Goal: Book appointment/travel/reservation

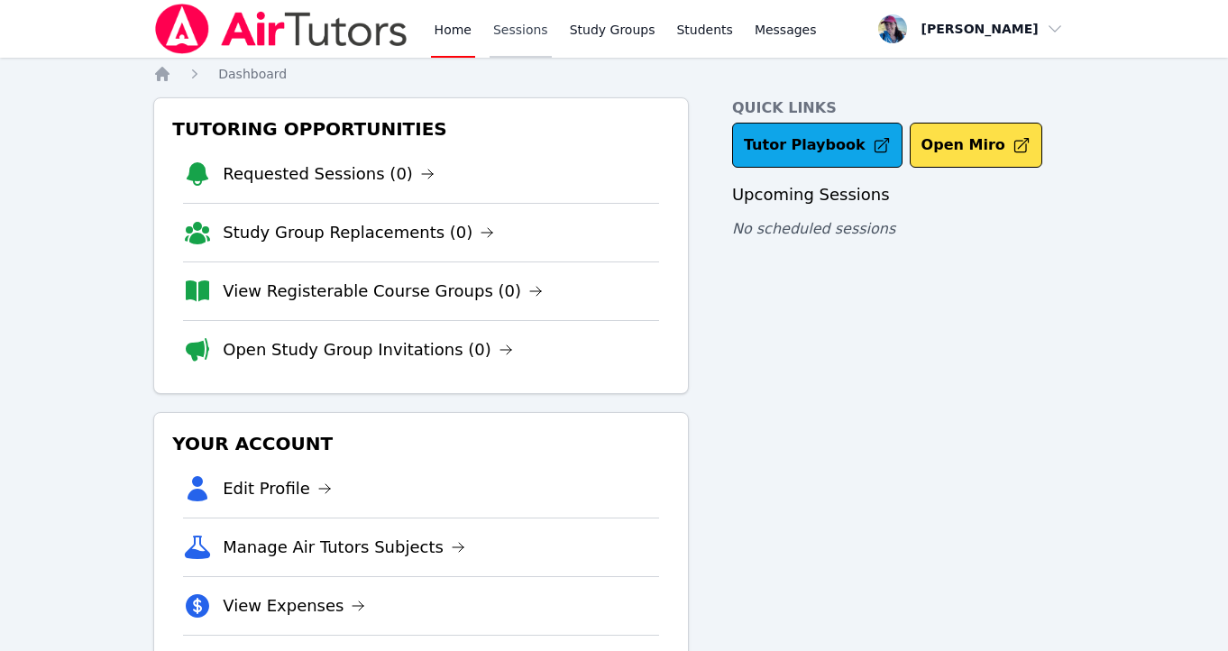
click at [525, 38] on link "Sessions" at bounding box center [521, 29] width 62 height 58
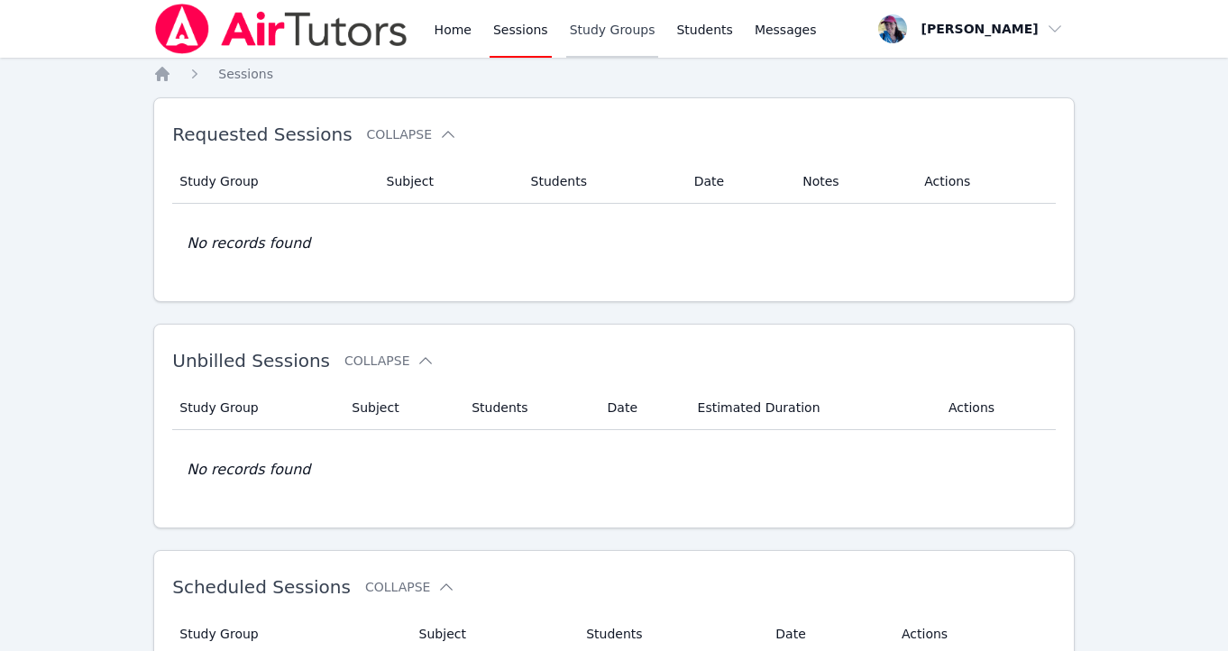
click at [604, 30] on link "Study Groups" at bounding box center [612, 29] width 93 height 58
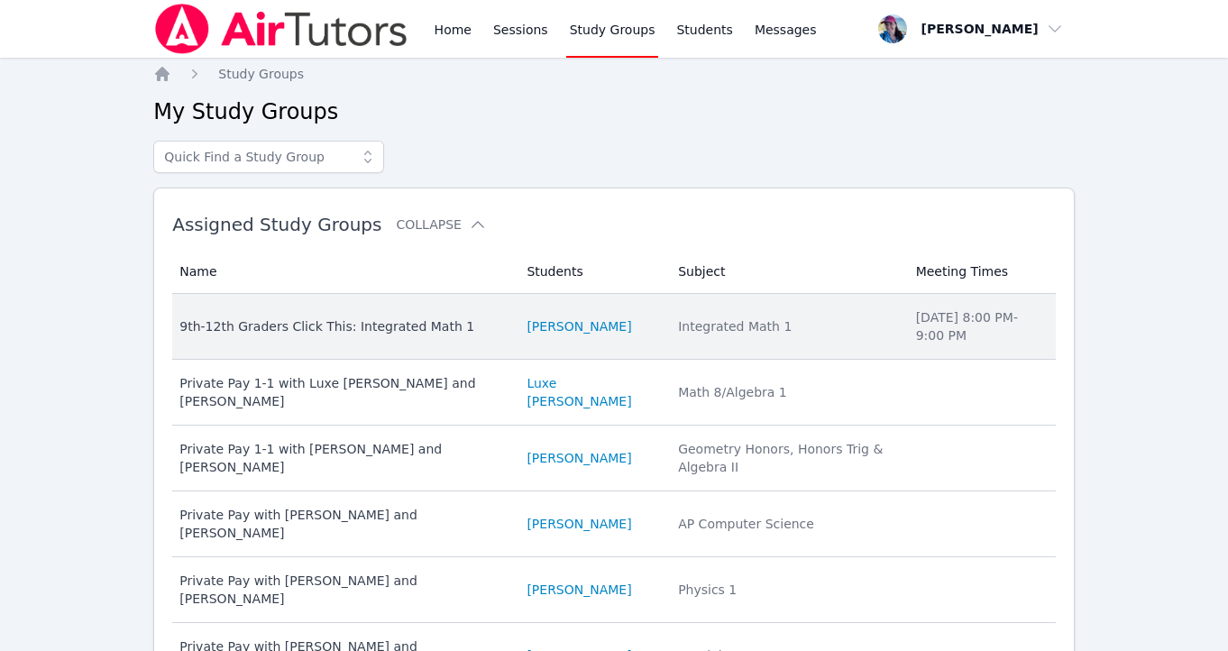
scroll to position [269, 0]
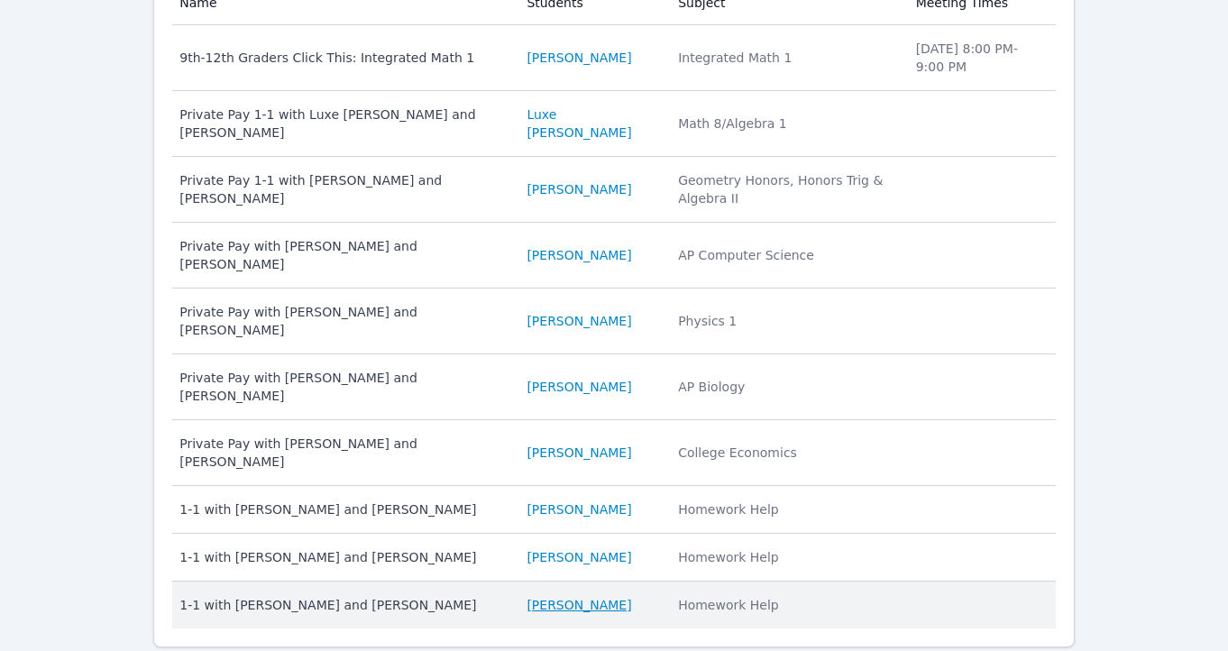
click at [567, 596] on link "[PERSON_NAME]" at bounding box center [579, 605] width 105 height 18
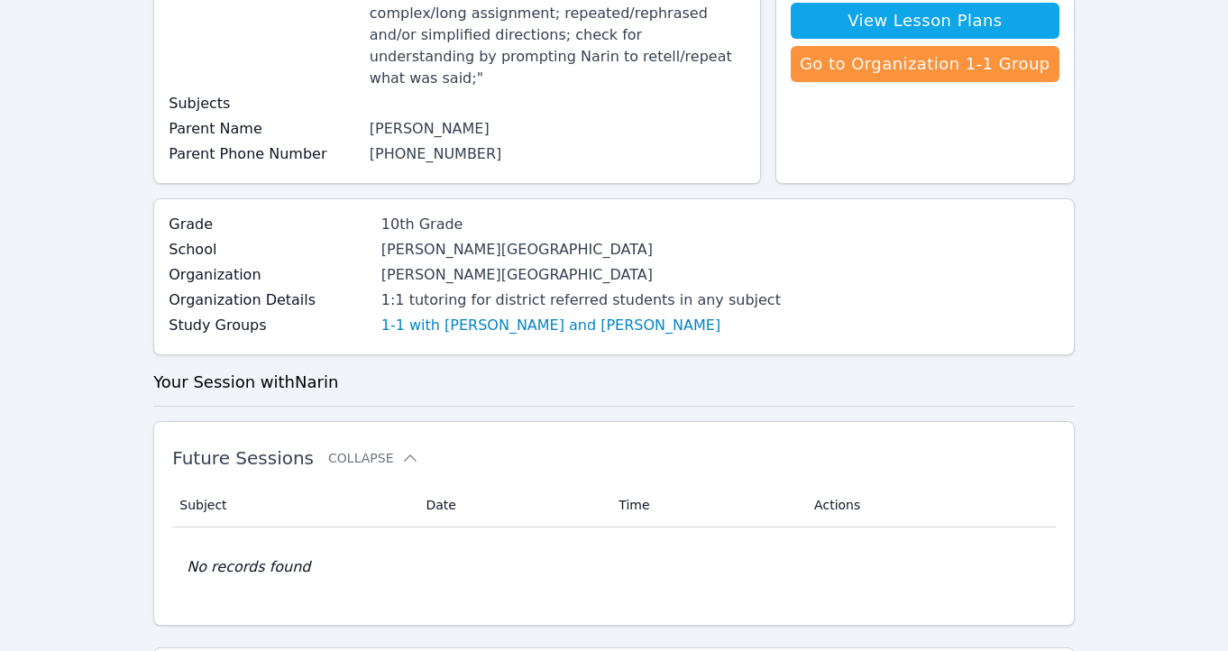
scroll to position [233, 0]
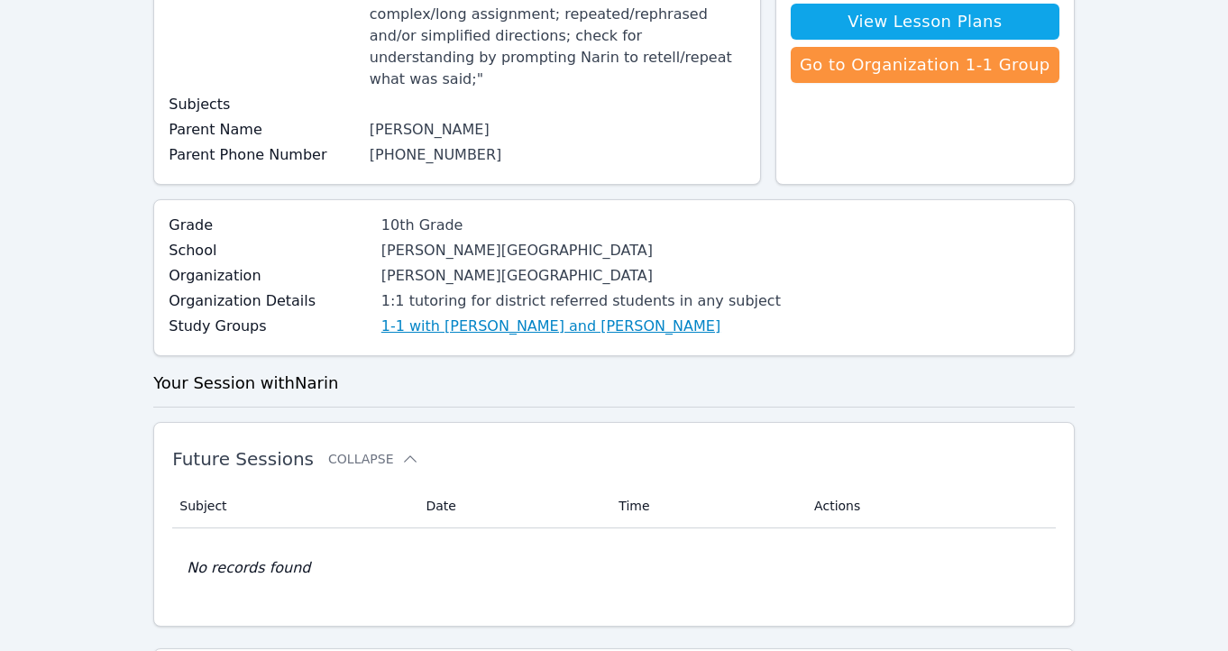
click at [506, 316] on link "1-1 with [PERSON_NAME] and [PERSON_NAME]" at bounding box center [550, 327] width 339 height 22
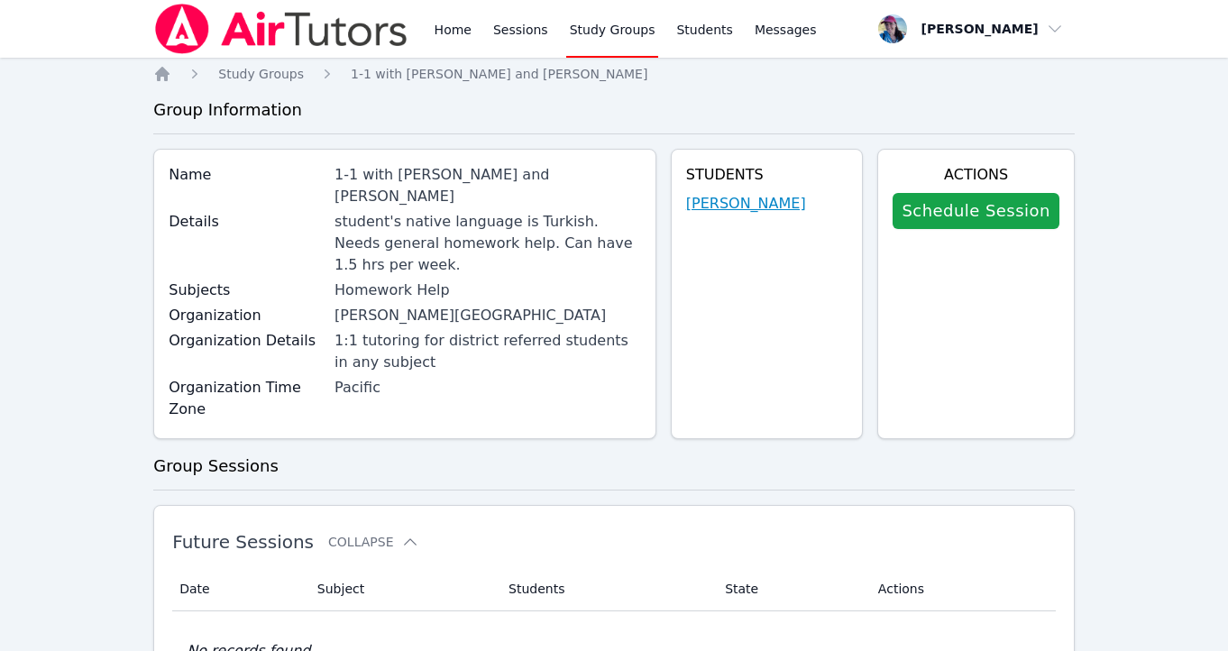
click at [755, 206] on link "[PERSON_NAME]" at bounding box center [746, 204] width 120 height 22
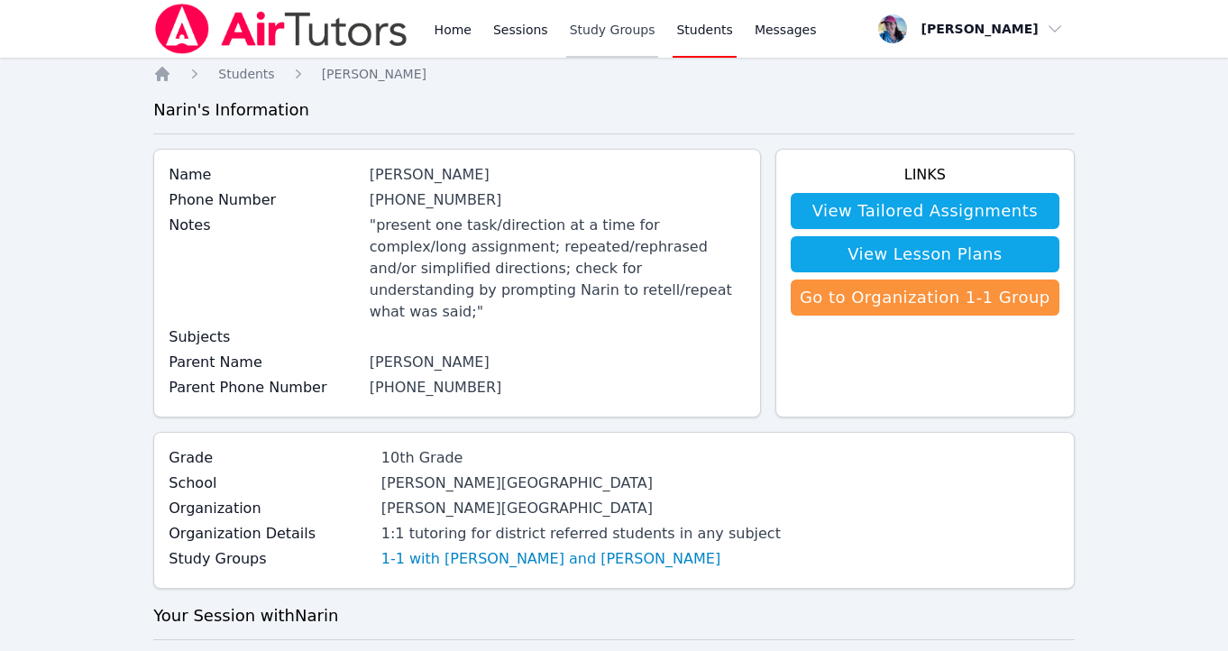
click at [582, 30] on link "Study Groups" at bounding box center [612, 29] width 93 height 58
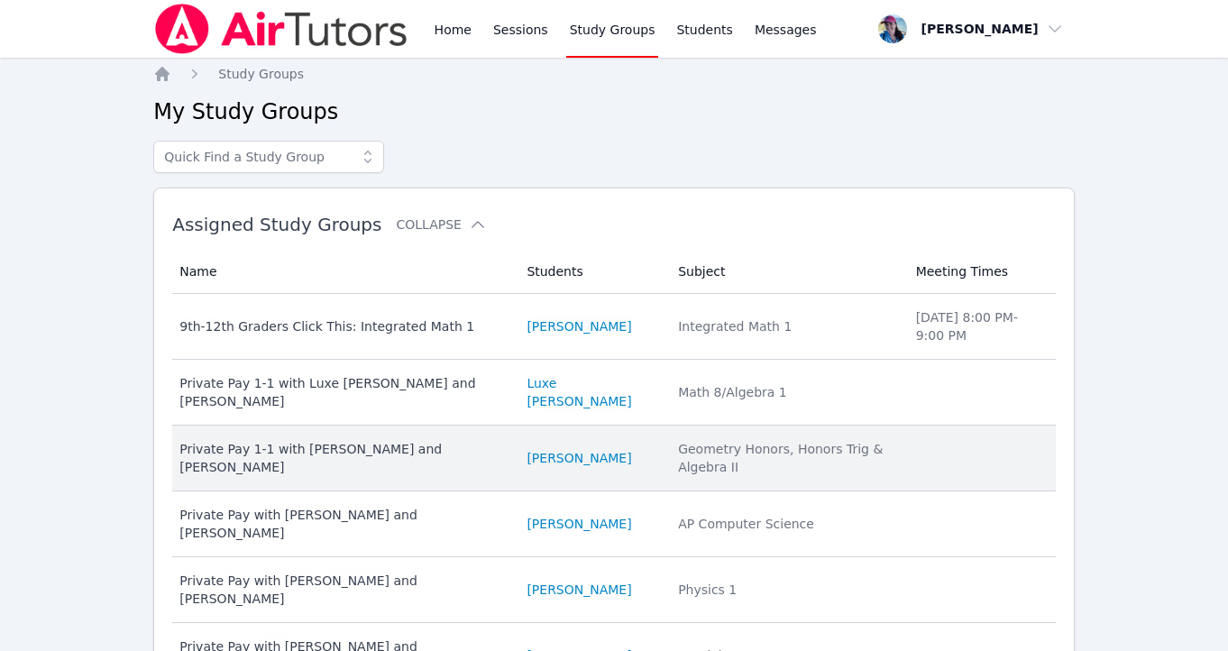
scroll to position [269, 0]
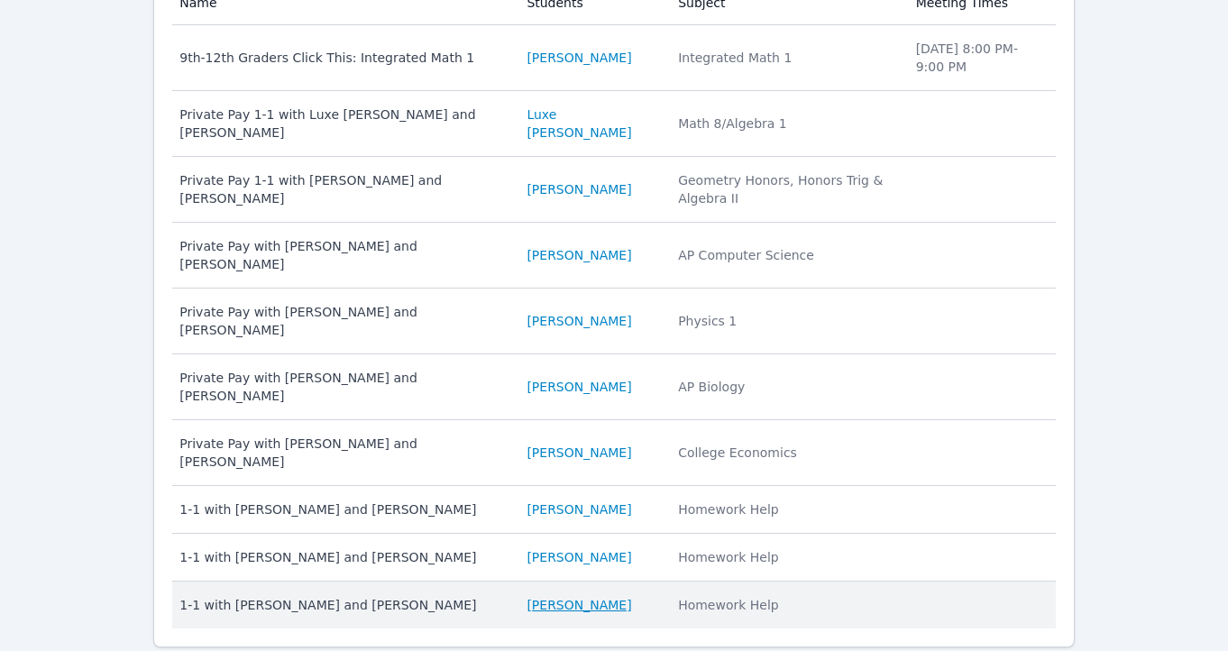
click at [587, 596] on link "[PERSON_NAME]" at bounding box center [579, 605] width 105 height 18
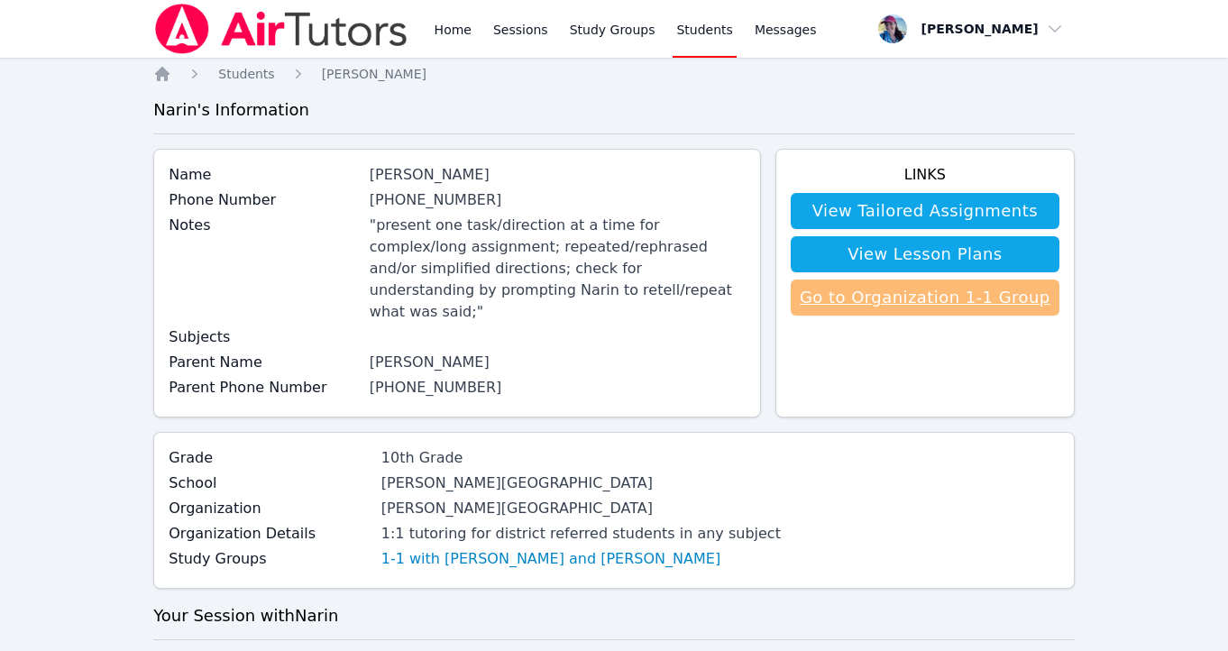
click at [888, 298] on link "Go to Organization 1-1 Group" at bounding box center [925, 298] width 269 height 36
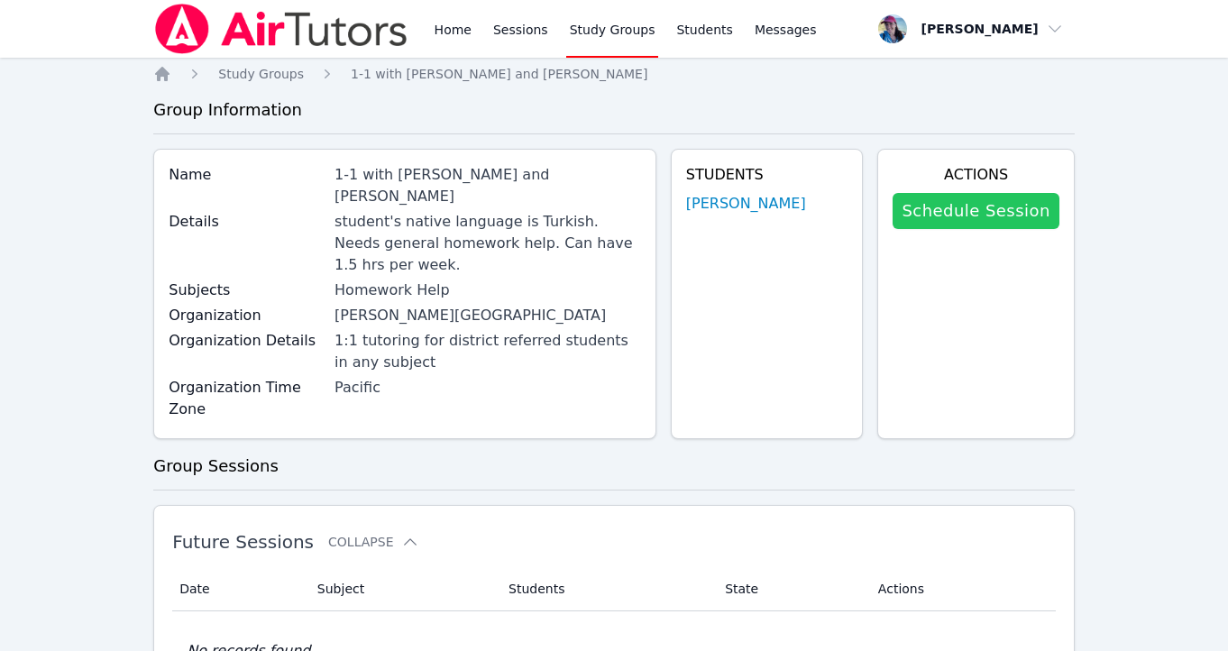
click at [951, 214] on link "Schedule Session" at bounding box center [976, 211] width 166 height 36
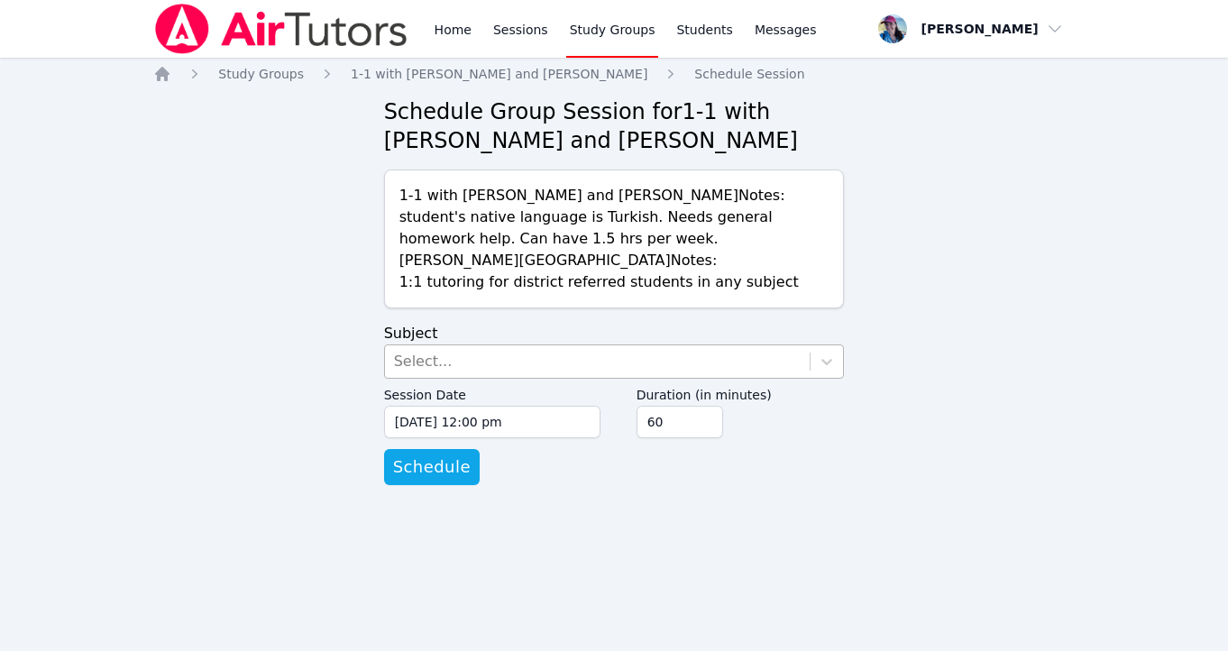
click at [556, 356] on div "Select..." at bounding box center [598, 361] width 426 height 32
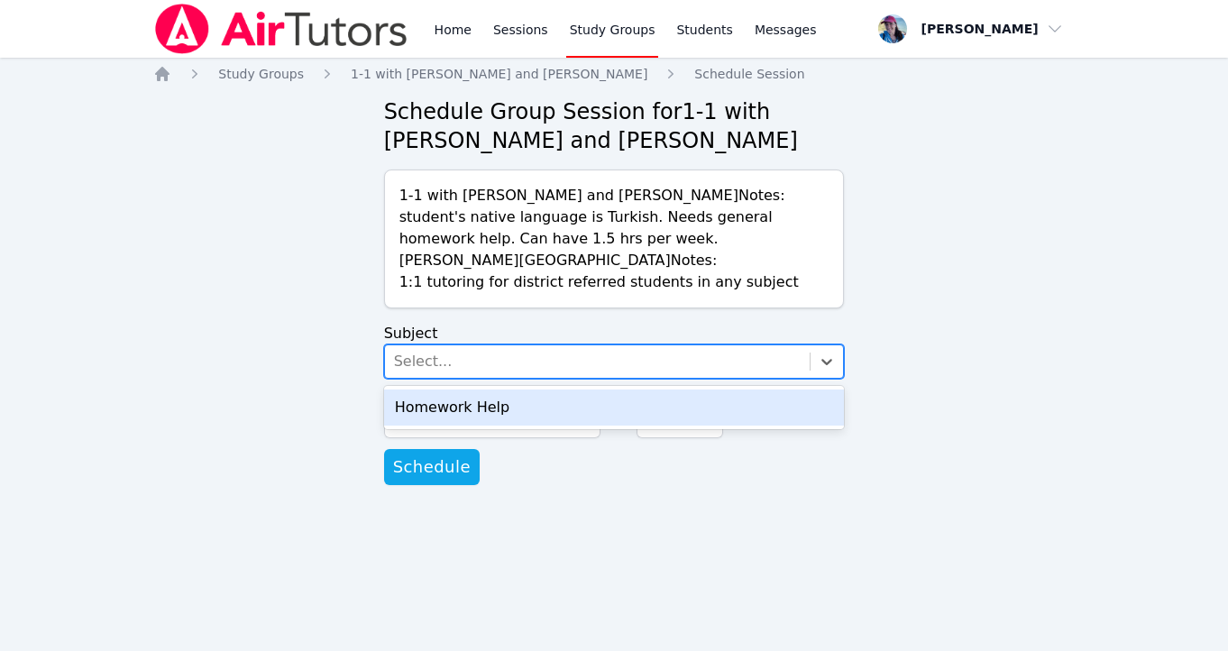
click at [546, 402] on div "Homework Help" at bounding box center [614, 408] width 461 height 36
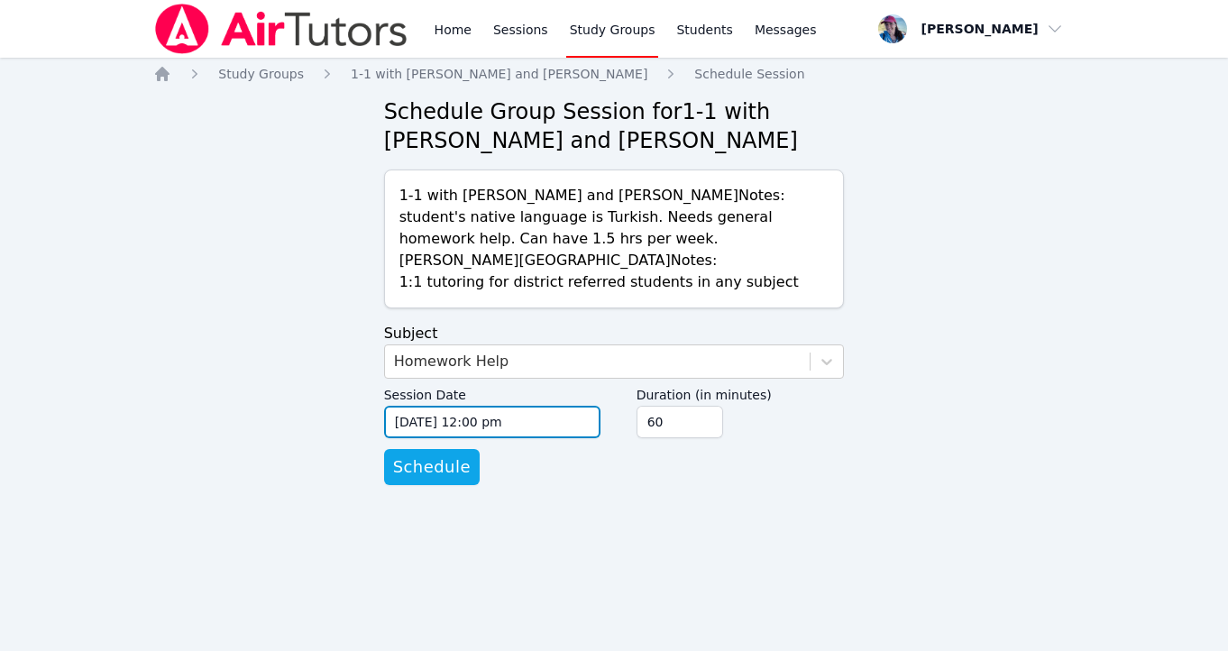
click at [522, 425] on input "09/02/2025 12:00 pm" at bounding box center [492, 422] width 216 height 32
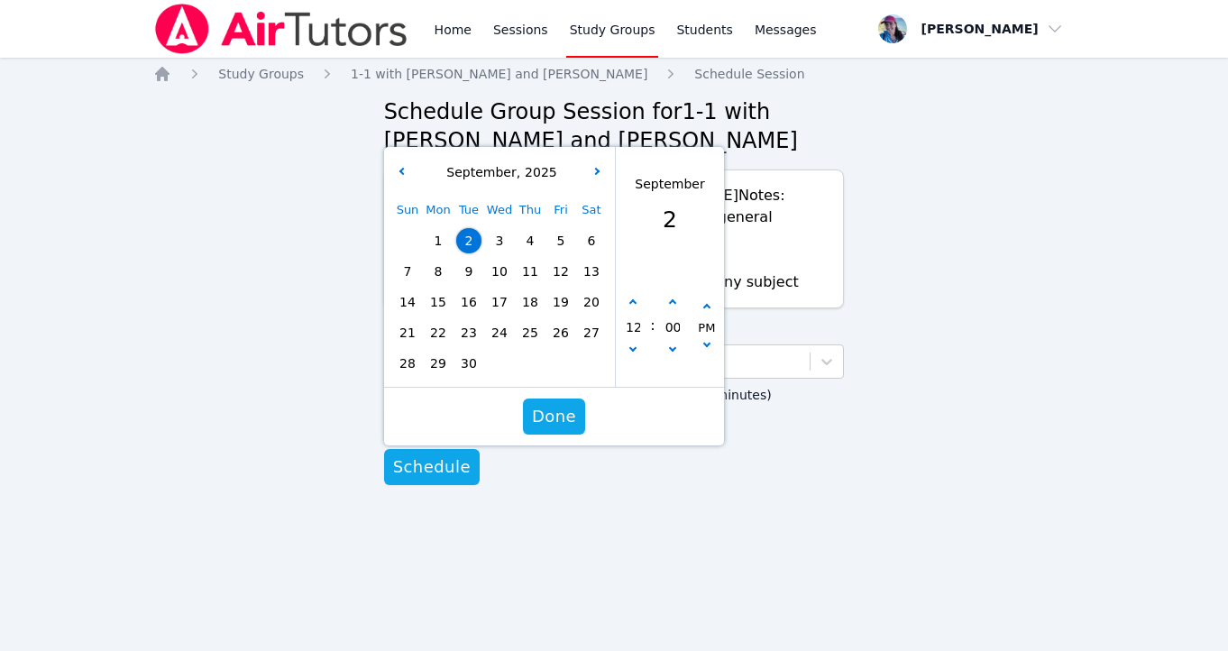
click at [501, 238] on span "3" at bounding box center [499, 240] width 25 height 25
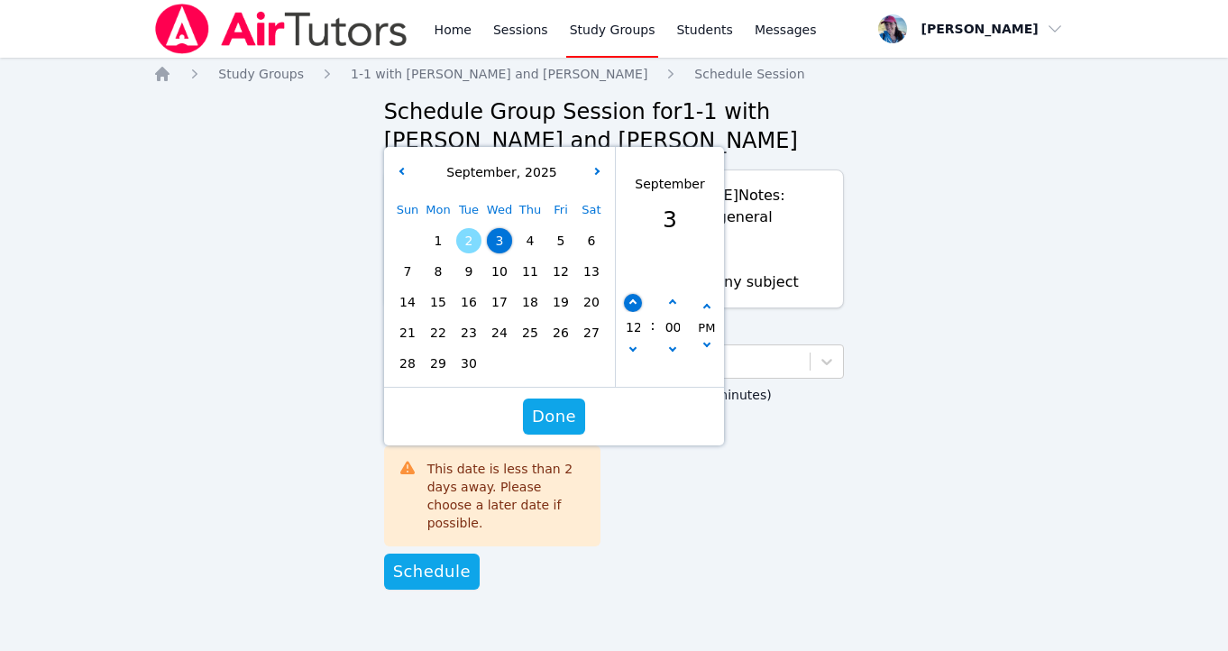
click at [639, 303] on button "button" at bounding box center [633, 303] width 18 height 18
type input "09/03/2025 01:00 pm"
type input "01"
click at [639, 303] on button "button" at bounding box center [633, 303] width 18 height 18
type input "09/03/2025 02:00 pm"
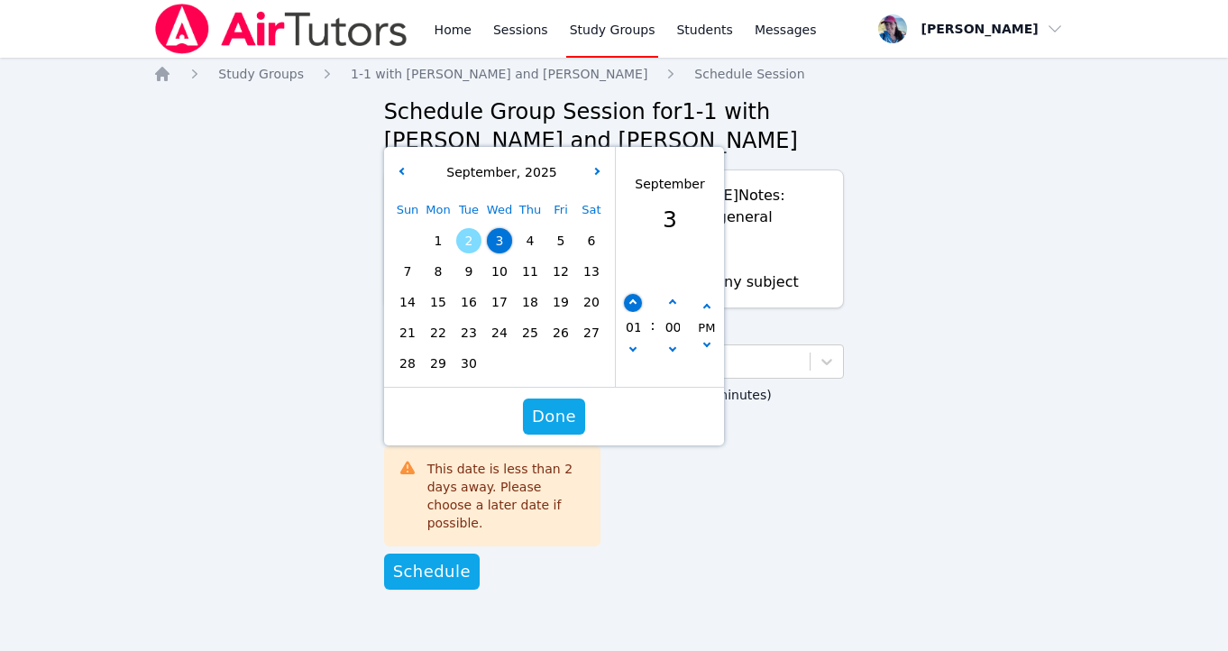
type input "02"
click at [639, 303] on button "button" at bounding box center [633, 303] width 18 height 18
type input "09/03/2025 03:00 pm"
type input "03"
click at [639, 303] on button "button" at bounding box center [633, 303] width 18 height 18
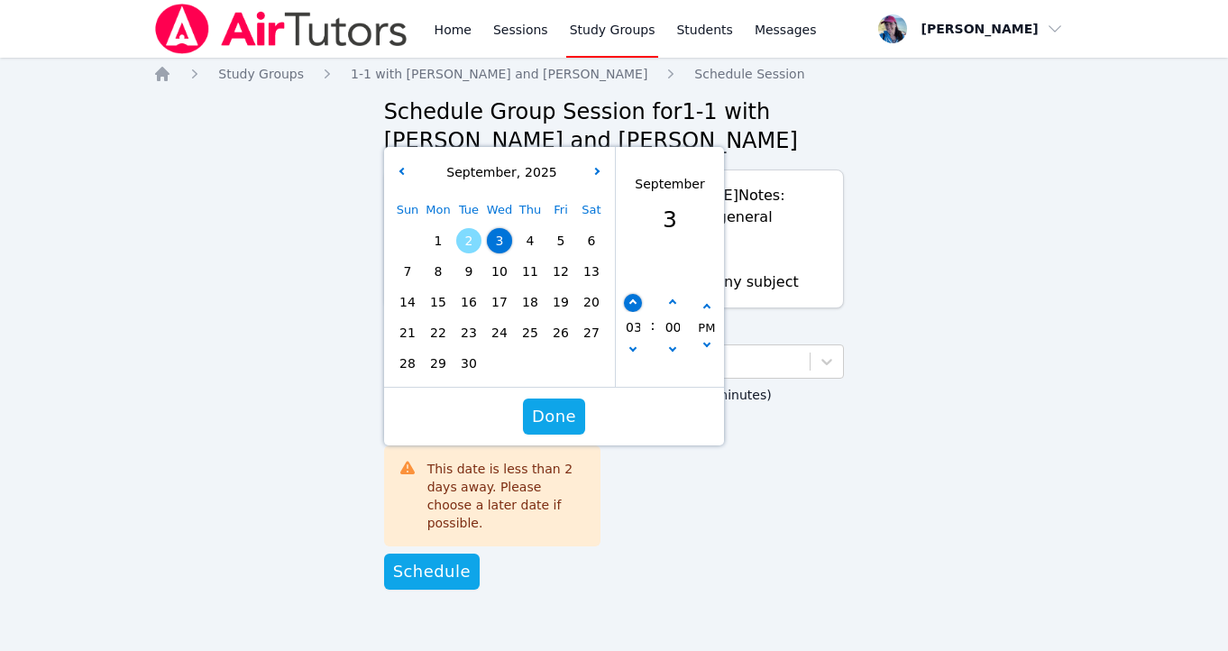
type input "09/03/2025 04:00 pm"
type input "04"
click at [639, 303] on button "button" at bounding box center [633, 303] width 18 height 18
type input "09/03/2025 05:00 pm"
type input "05"
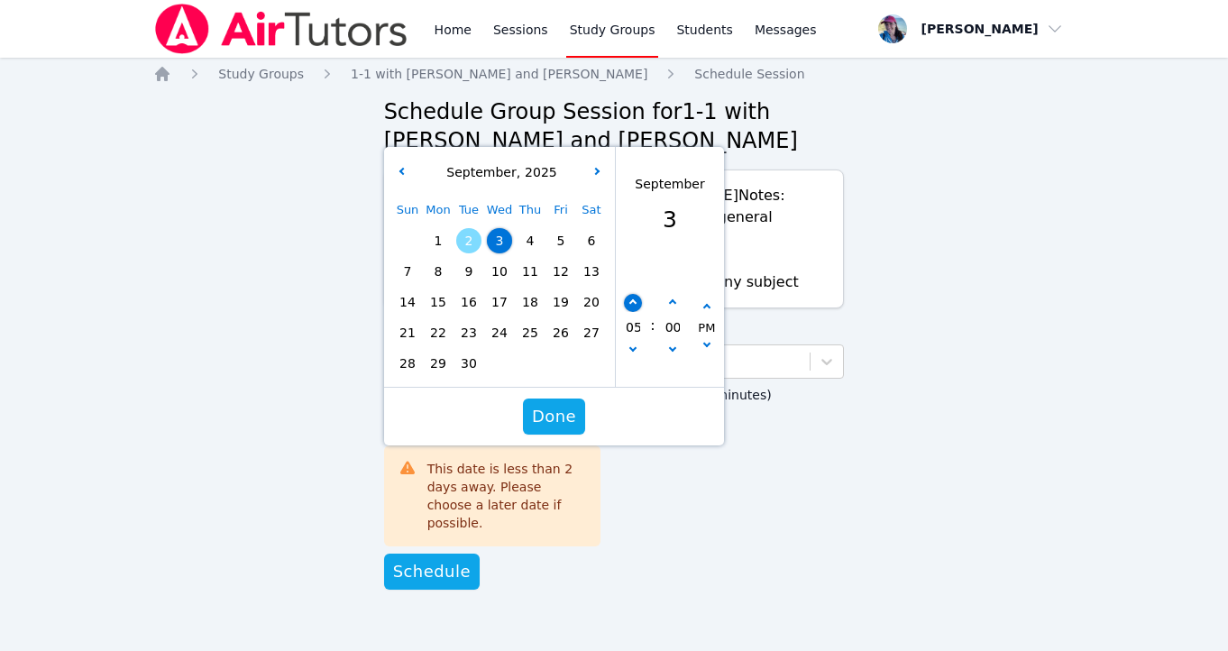
click at [639, 303] on button "button" at bounding box center [633, 303] width 18 height 18
type input "09/03/2025 06:00 pm"
type input "06"
click at [639, 303] on button "button" at bounding box center [633, 303] width 18 height 18
type input "09/03/2025 07:00 pm"
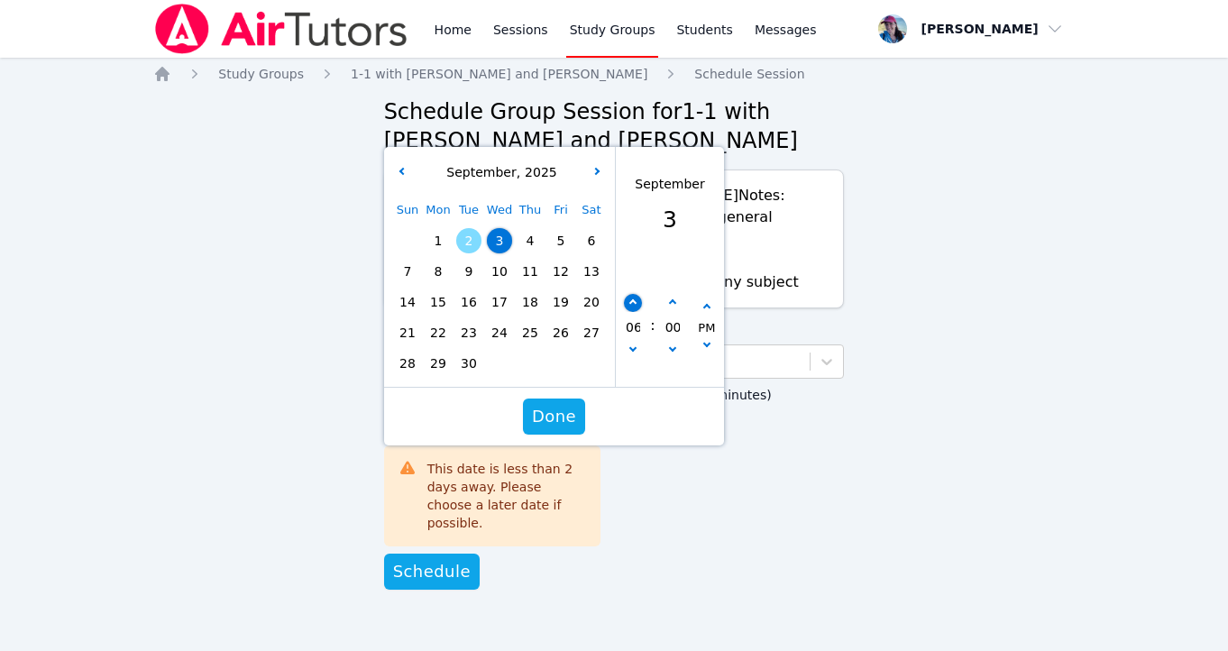
type input "07"
click at [639, 303] on button "button" at bounding box center [633, 303] width 18 height 18
type input "09/03/2025 08:00 pm"
type input "08"
click at [639, 303] on button "button" at bounding box center [633, 303] width 18 height 18
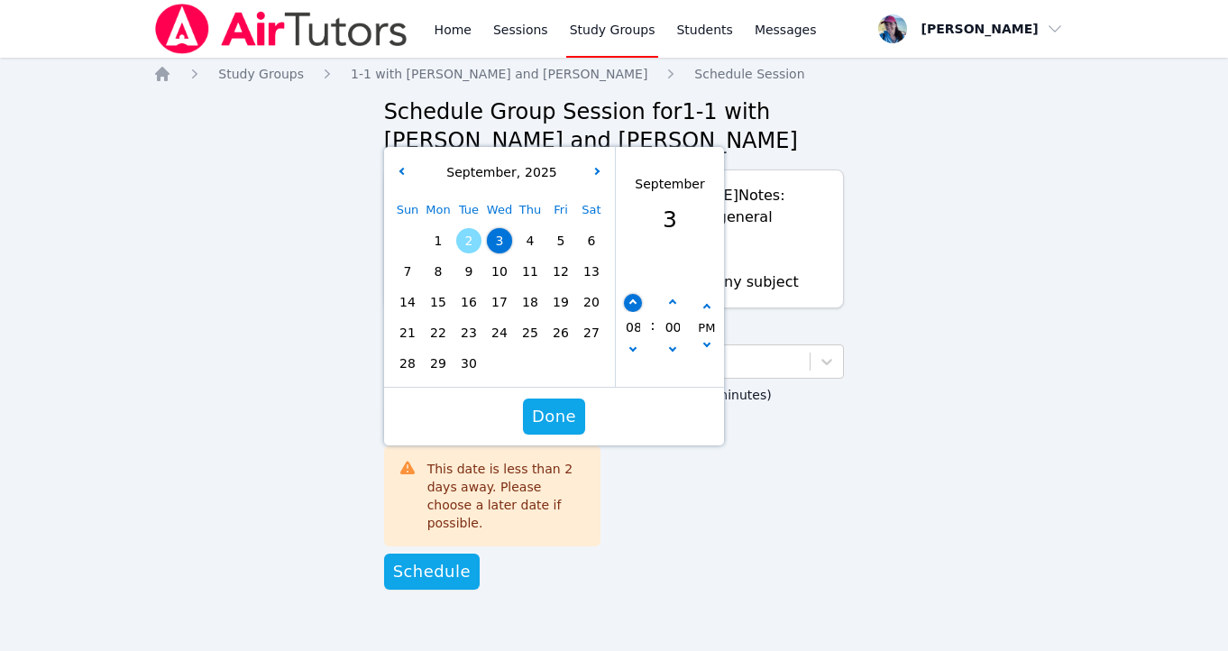
type input "09/03/2025 09:00 pm"
type input "09"
click at [635, 348] on icon "button" at bounding box center [632, 348] width 7 height 7
type input "09/03/2025 08:00 pm"
type input "08"
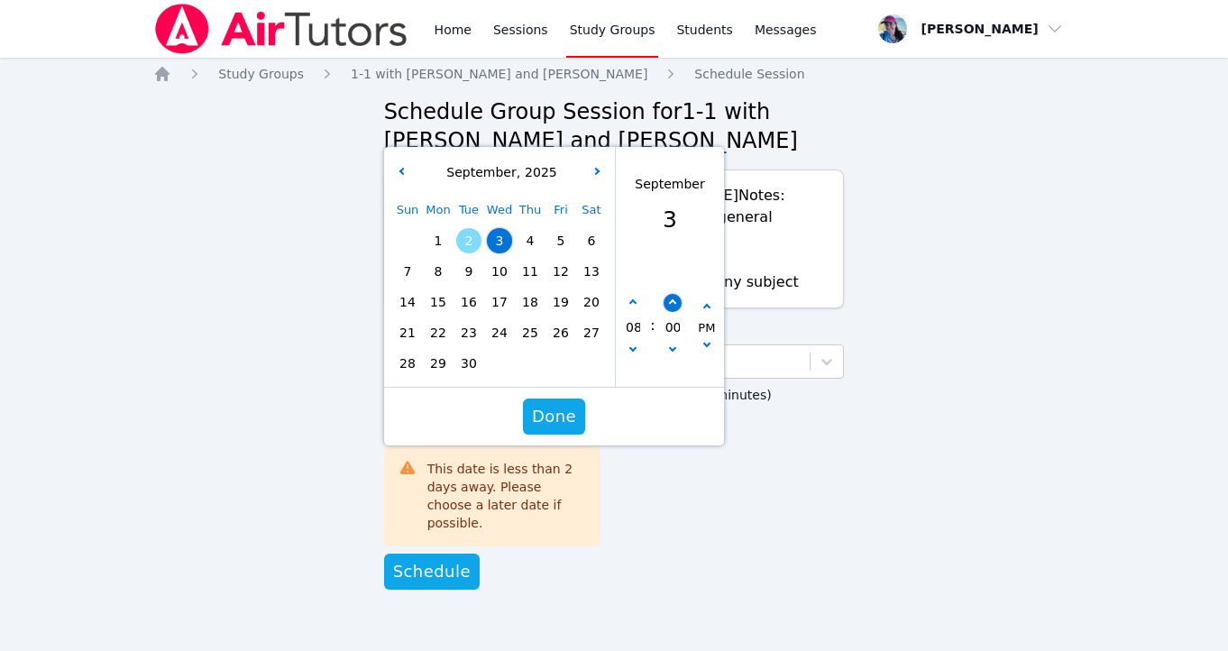
click at [675, 310] on button "button" at bounding box center [672, 303] width 18 height 18
type input "09/03/2025 08:05 pm"
type input "05"
click at [675, 310] on button "button" at bounding box center [672, 303] width 18 height 18
type input "09/03/2025 08:10 pm"
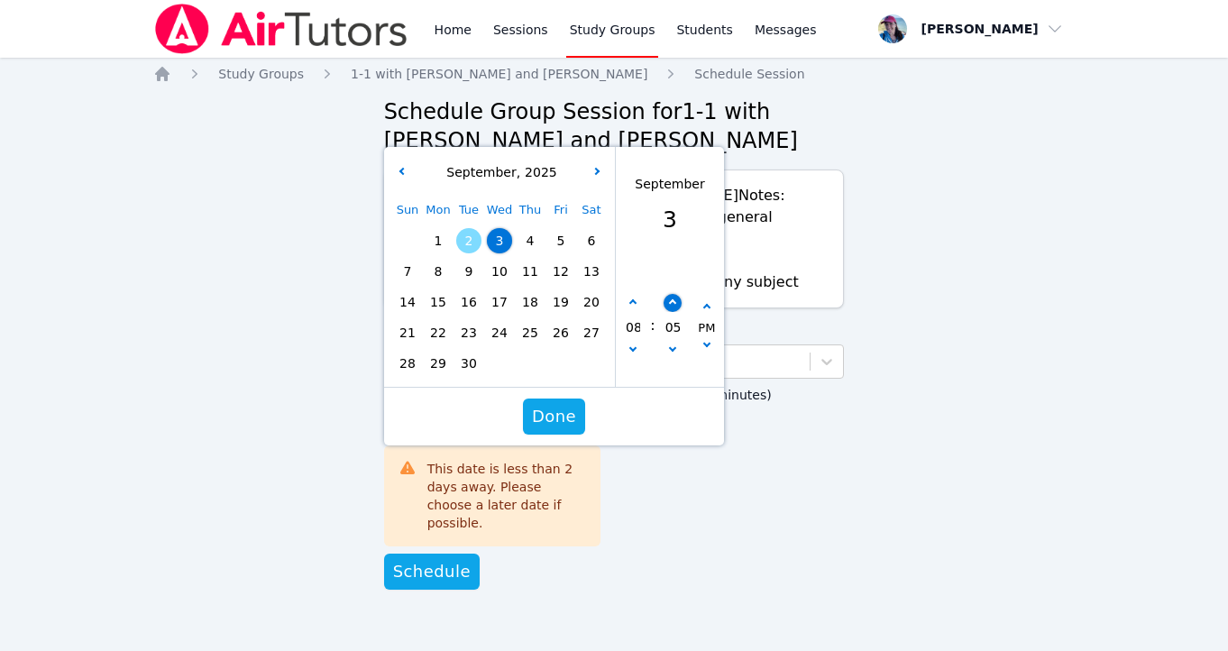
type input "10"
click at [675, 310] on button "button" at bounding box center [672, 303] width 18 height 18
type input "09/03/2025 08:15 pm"
type input "15"
click at [675, 310] on button "button" at bounding box center [672, 303] width 18 height 18
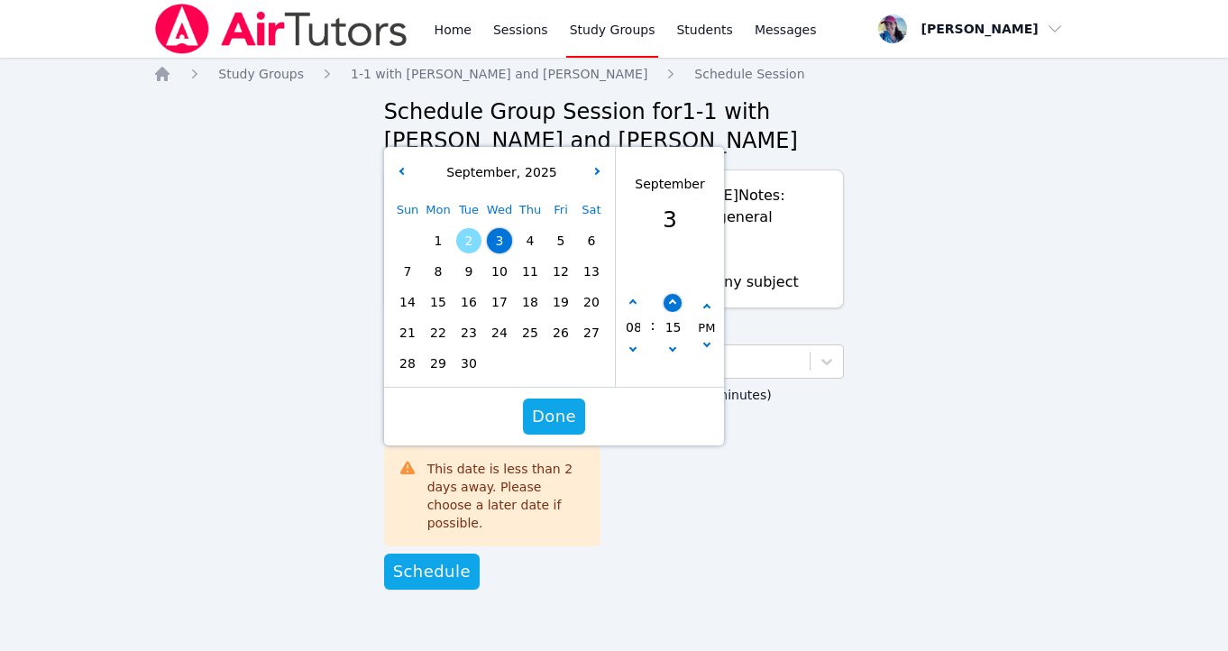
type input "09/03/2025 08:20 pm"
type input "20"
click at [668, 308] on button "button" at bounding box center [672, 303] width 18 height 18
type input "09/03/2025 08:25 pm"
type input "25"
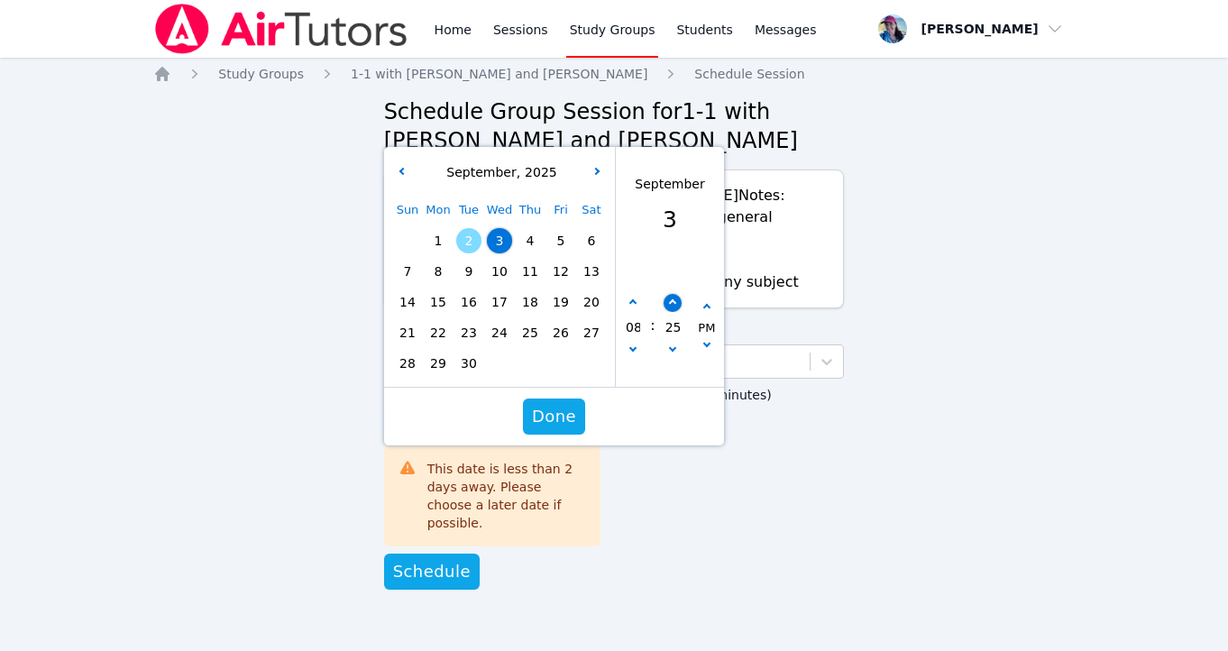
click at [670, 299] on button "button" at bounding box center [672, 303] width 18 height 18
type input "09/03/2025 08:30 pm"
type input "30"
click at [805, 435] on div "Duration (in minutes) 60" at bounding box center [741, 461] width 208 height 164
click at [554, 417] on span "Done" at bounding box center [554, 416] width 44 height 25
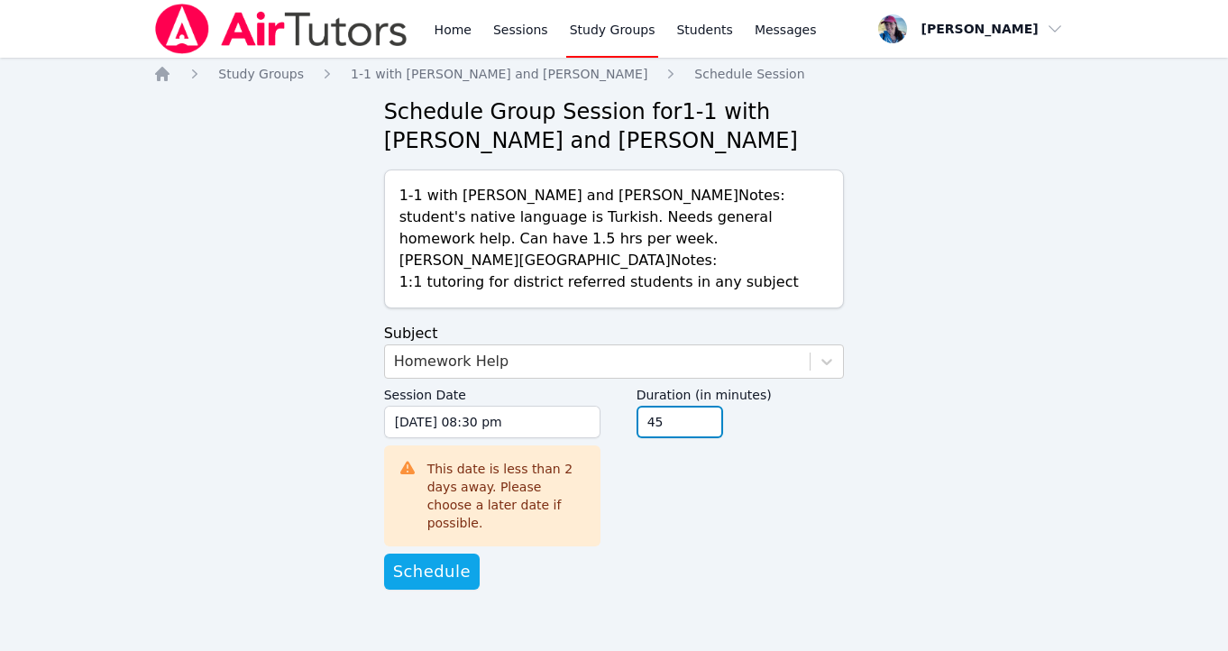
type input "45"
click at [703, 422] on input "45" at bounding box center [680, 422] width 87 height 32
click at [434, 559] on span "Schedule" at bounding box center [432, 571] width 78 height 25
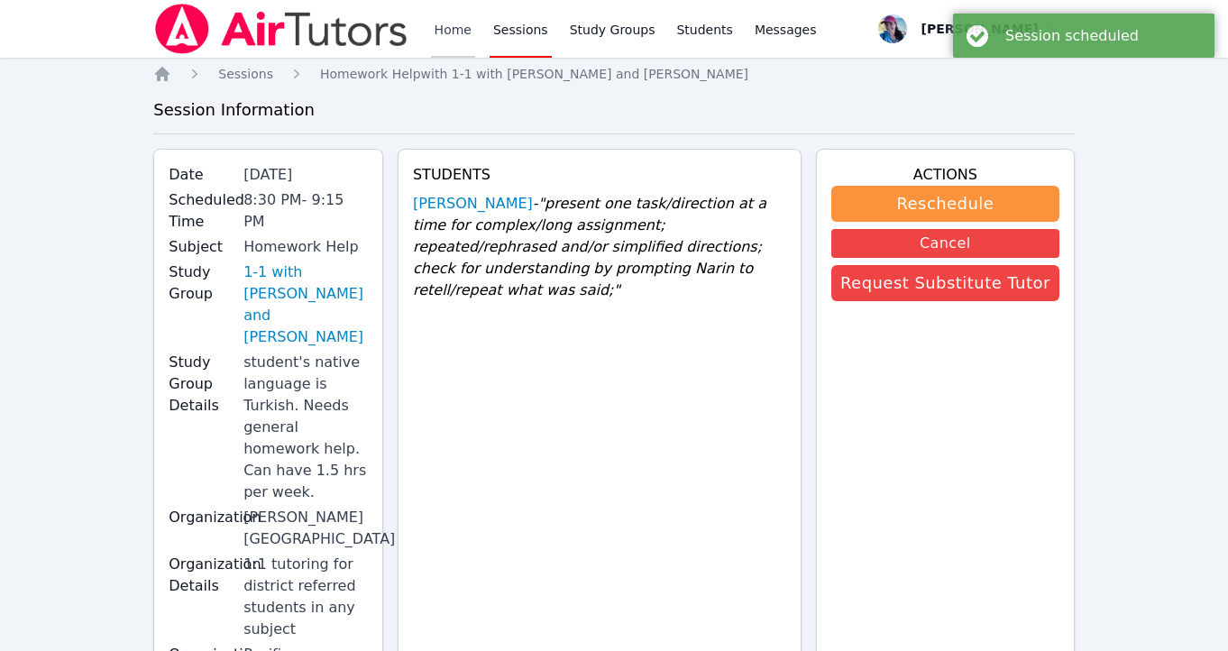
click at [459, 38] on link "Home" at bounding box center [453, 29] width 44 height 58
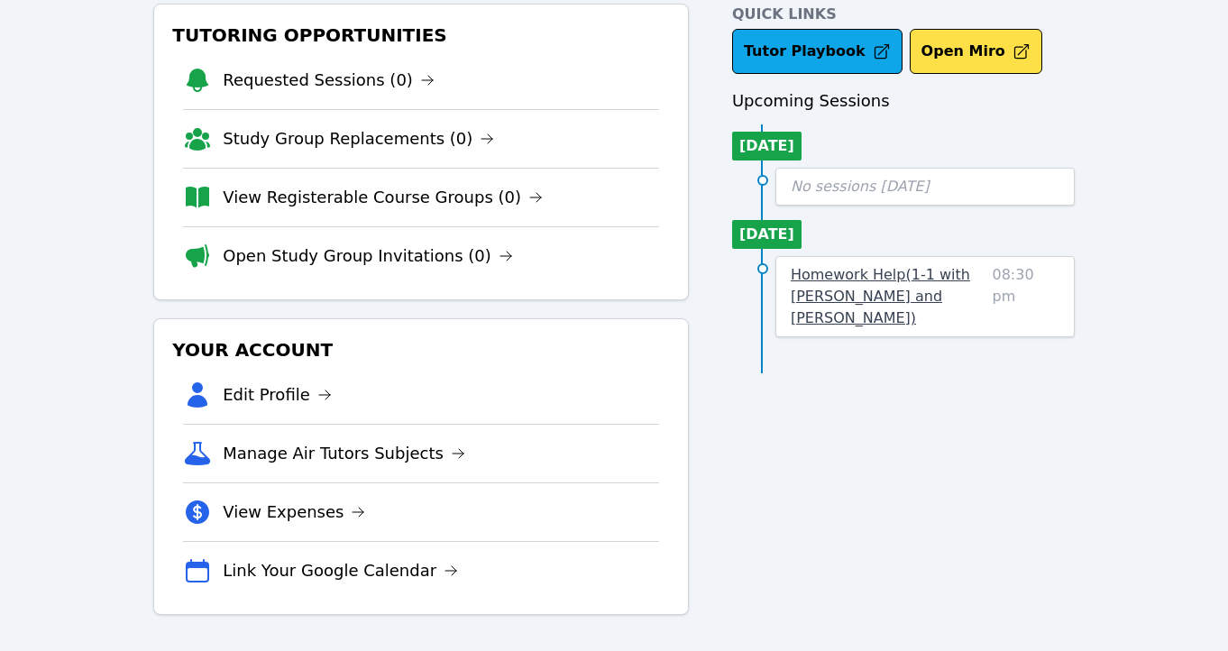
scroll to position [37, 0]
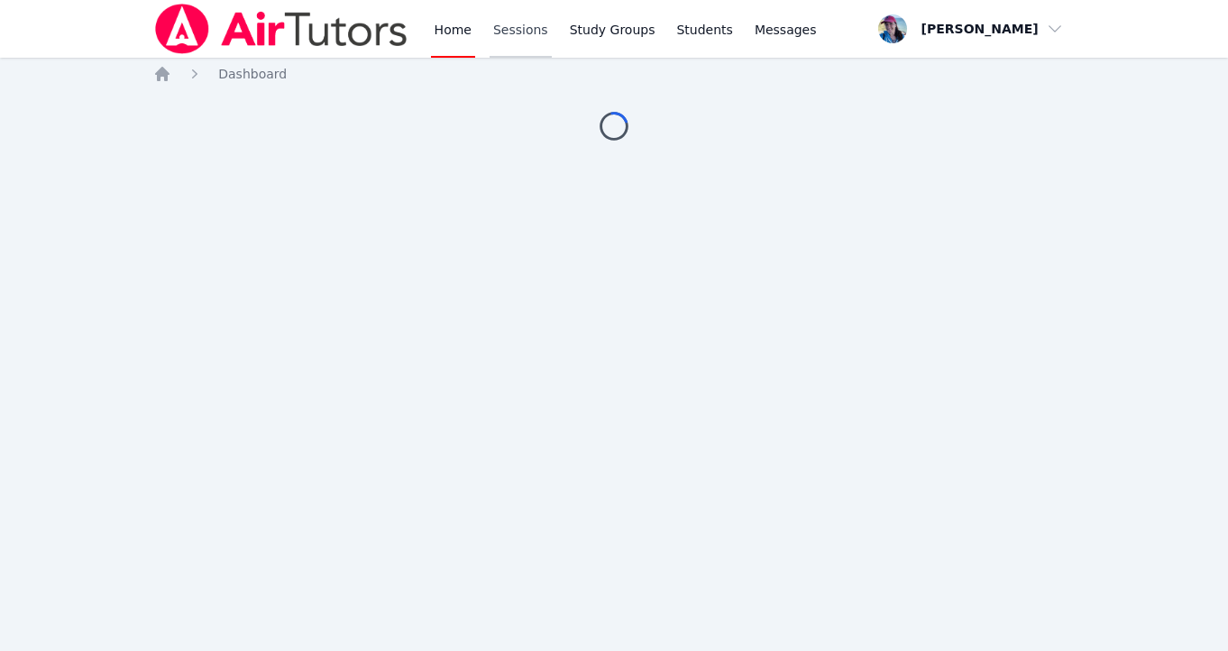
click at [502, 27] on link "Sessions" at bounding box center [521, 29] width 62 height 58
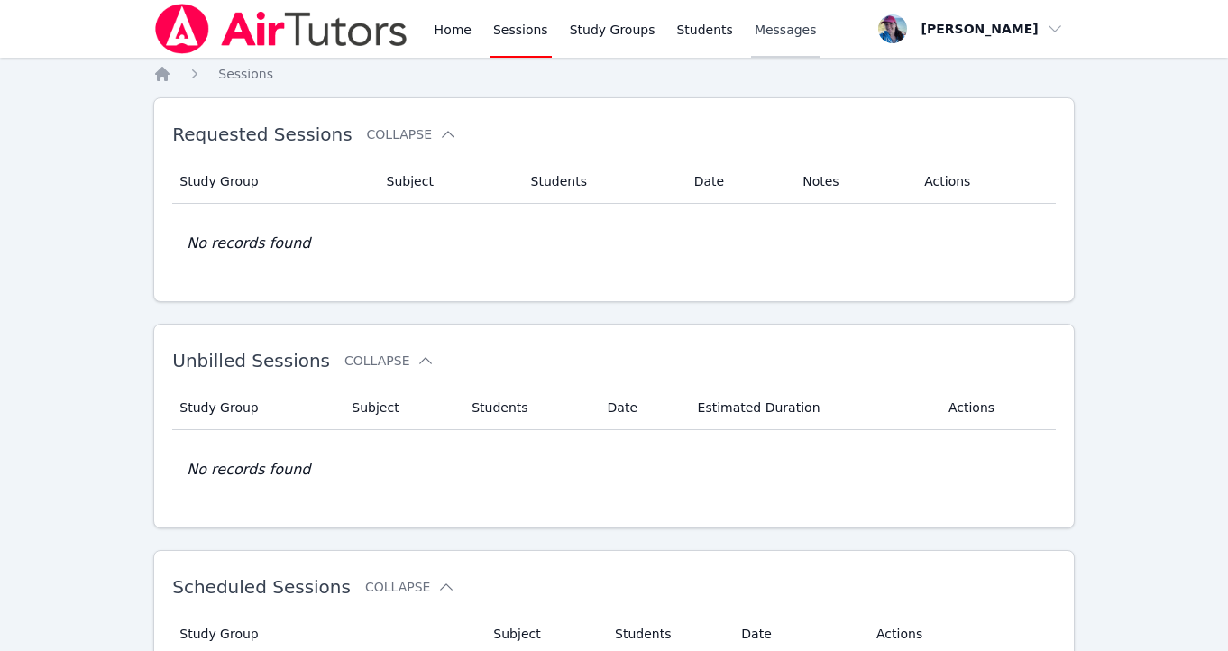
click at [758, 35] on span "Messages" at bounding box center [786, 30] width 62 height 18
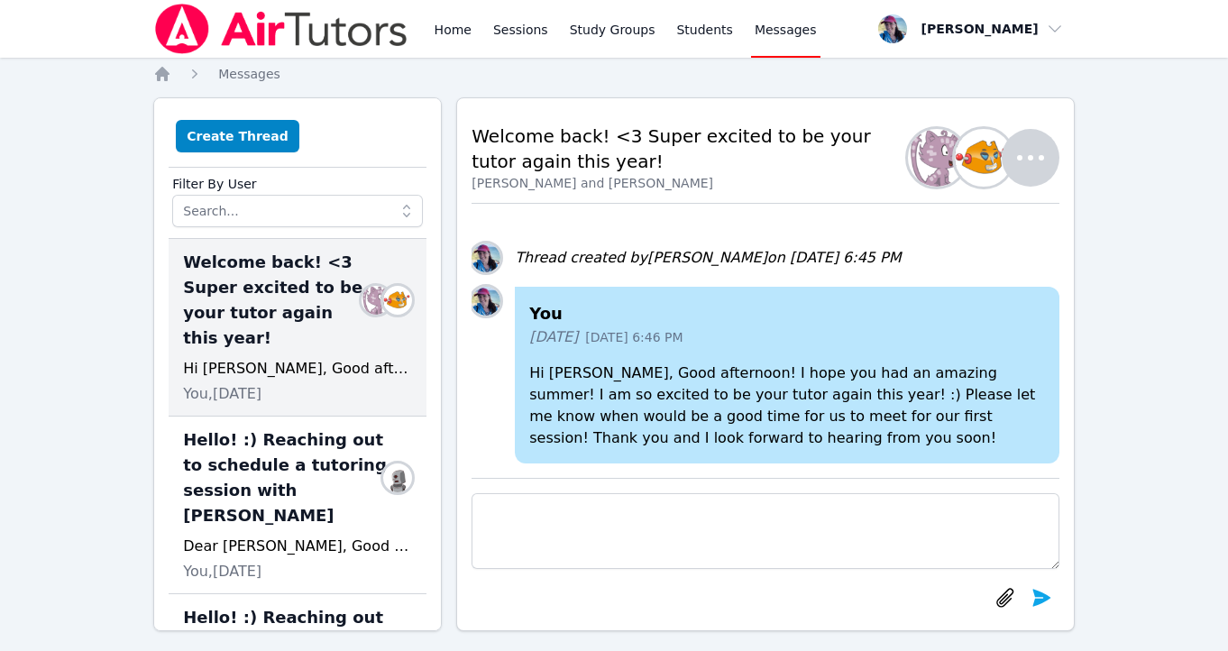
click at [588, 509] on textarea at bounding box center [766, 531] width 588 height 76
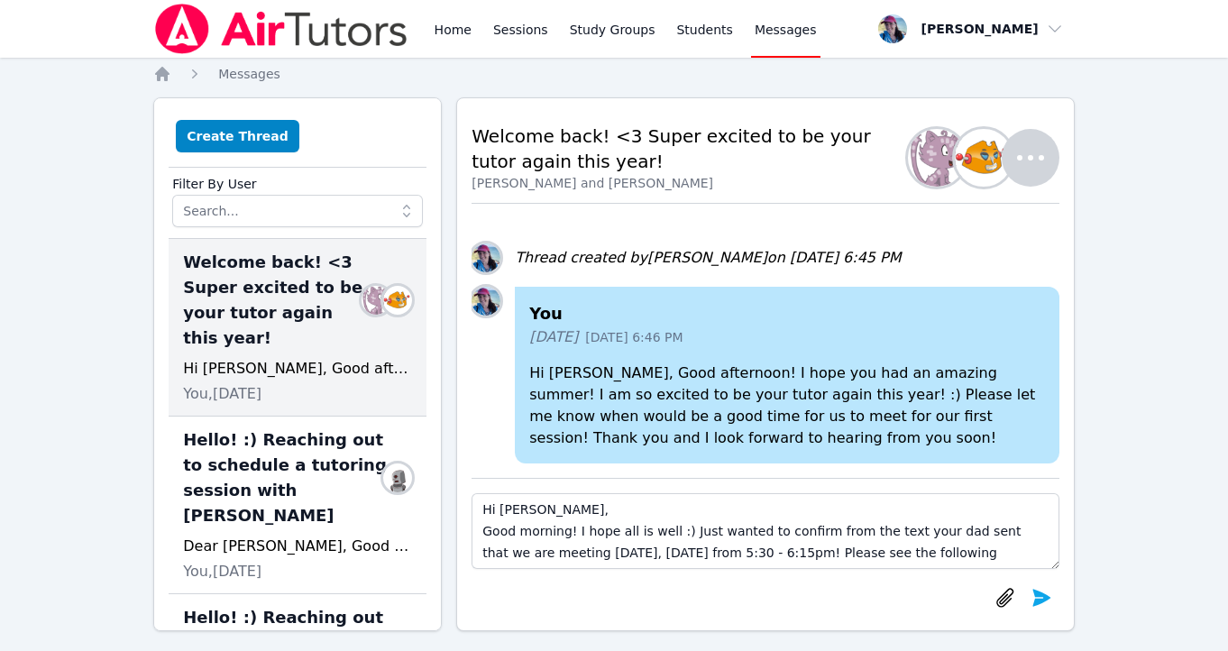
scroll to position [13, 0]
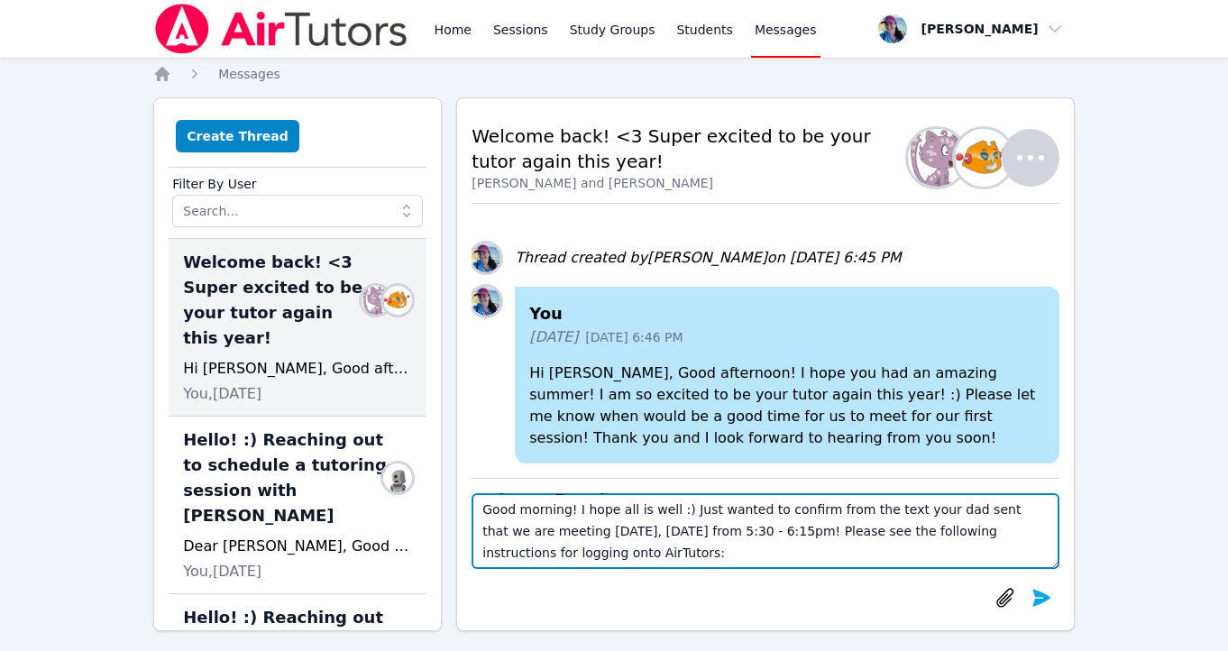
paste textarea "Here is the AirTutors login Information: 1) Use Google Chrome Browser 2) [URL][…"
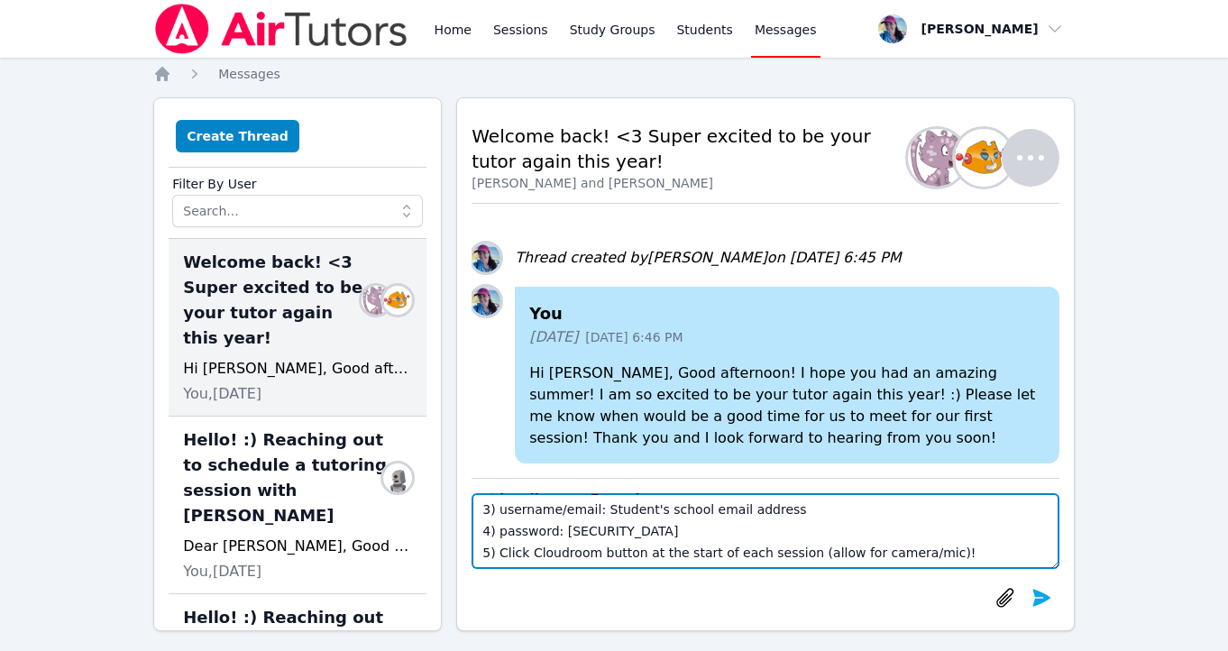
scroll to position [182, 0]
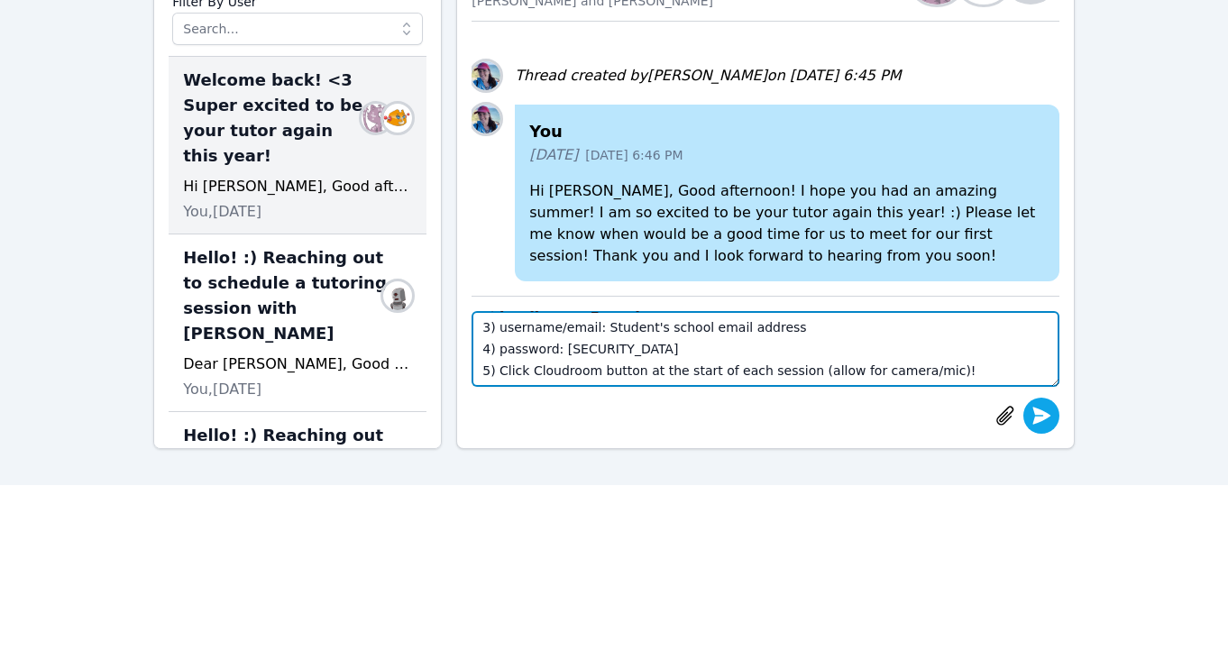
type textarea "Hi [PERSON_NAME], Good morning! I hope all is well :) Just wanted to confirm fr…"
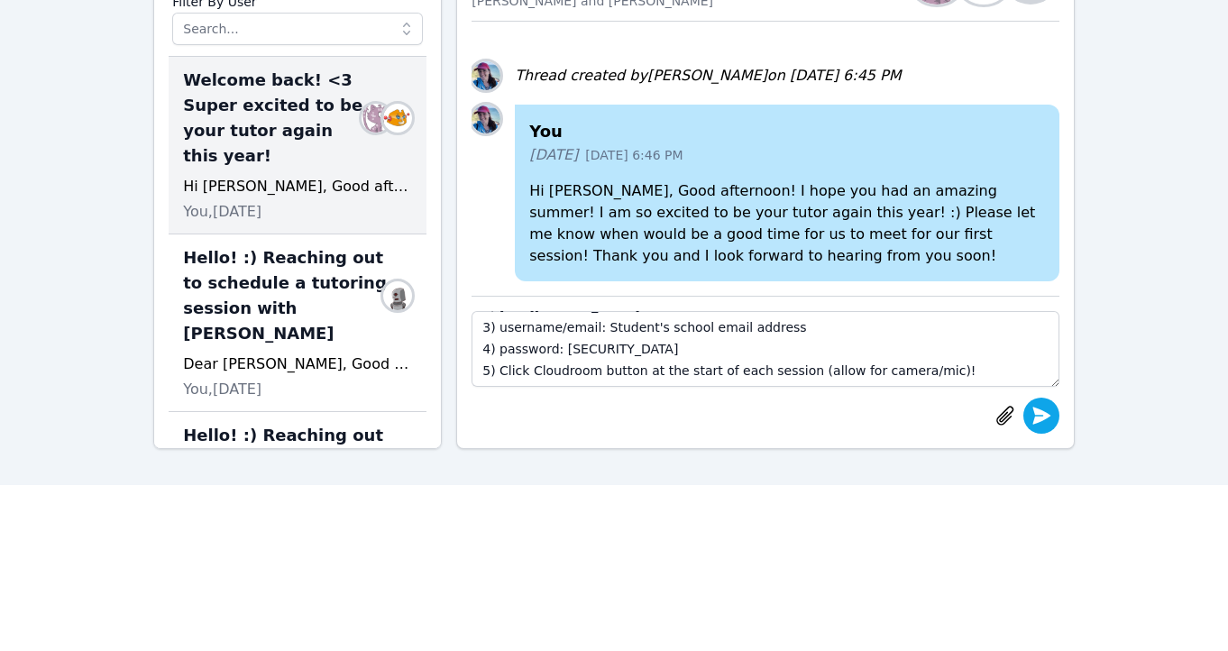
click at [1042, 421] on icon "submit" at bounding box center [1042, 416] width 22 height 22
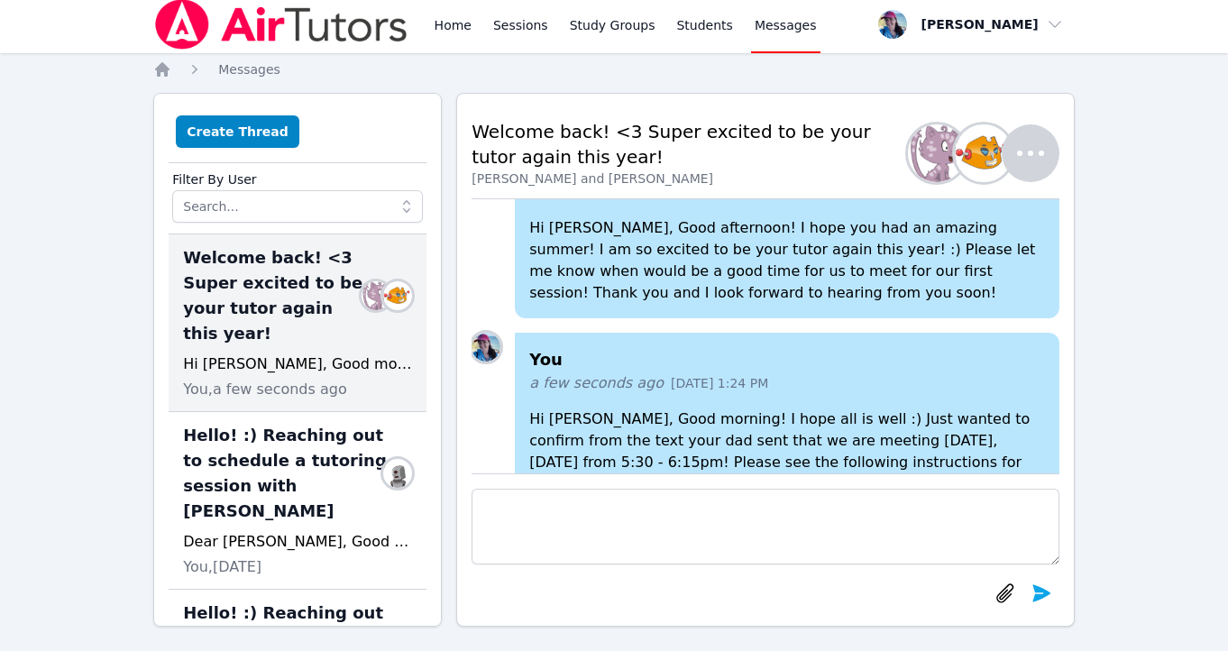
scroll to position [-216, 0]
